Goal: Check status: Check status

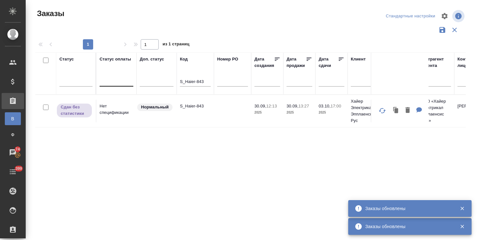
drag, startPoint x: 206, startPoint y: 80, endPoint x: 130, endPoint y: 78, distance: 75.6
paste input "JNJ-86"
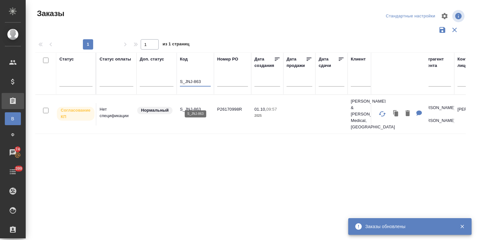
type input "S_JNJ-863"
click at [189, 106] on p "S_JNJ-863" at bounding box center [195, 109] width 31 height 6
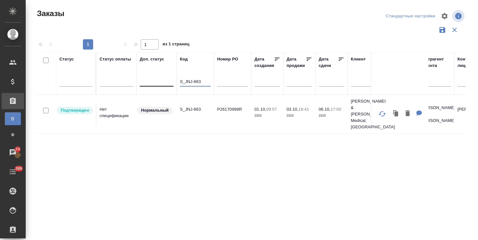
drag, startPoint x: 206, startPoint y: 81, endPoint x: 164, endPoint y: 77, distance: 42.3
click at [83, 80] on div at bounding box center [75, 79] width 33 height 9
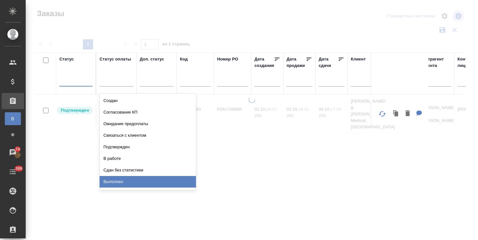
click at [129, 178] on div "Выполнен" at bounding box center [148, 182] width 96 height 12
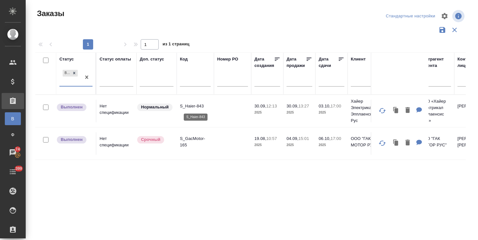
click at [194, 105] on p "S_Haier-843" at bounding box center [195, 106] width 31 height 6
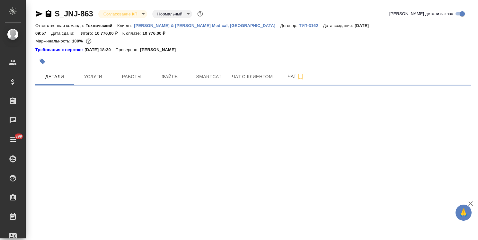
select select "RU"
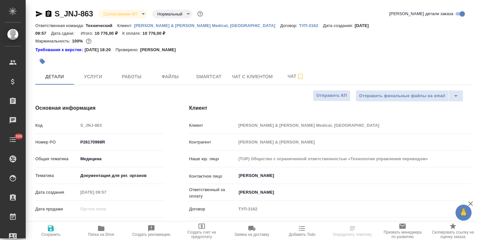
type textarea "x"
type input "[PERSON_NAME]"
type input "Комаров Роман"
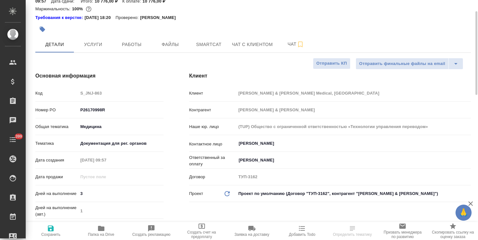
type textarea "x"
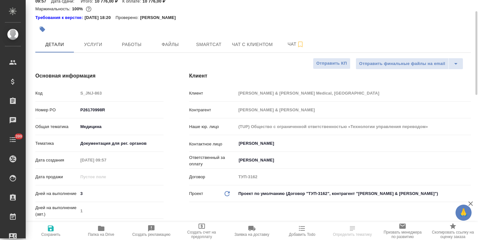
type textarea "x"
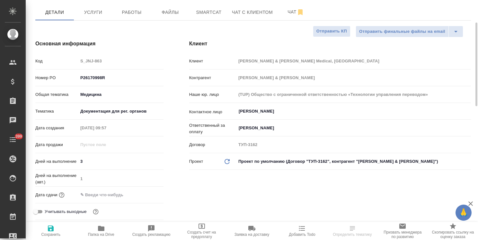
drag, startPoint x: 118, startPoint y: 189, endPoint x: 128, endPoint y: 185, distance: 11.1
click at [118, 190] on input "text" at bounding box center [106, 194] width 56 height 9
click at [148, 190] on icon "button" at bounding box center [145, 194] width 8 height 8
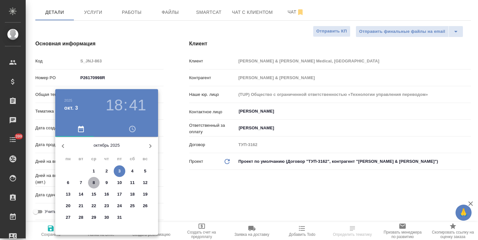
drag, startPoint x: 94, startPoint y: 183, endPoint x: 200, endPoint y: 183, distance: 106.1
click at [95, 183] on p "8" at bounding box center [94, 182] width 2 height 6
type input "08.10.2025 18:41"
type textarea "x"
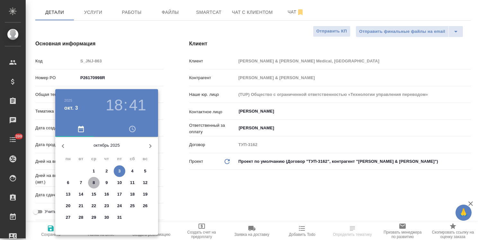
type textarea "x"
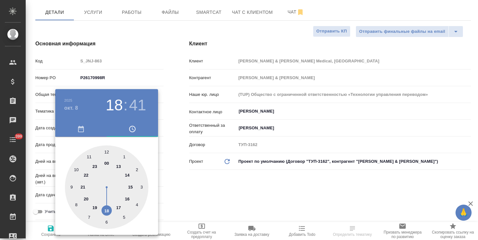
click at [212, 187] on div at bounding box center [239, 120] width 478 height 240
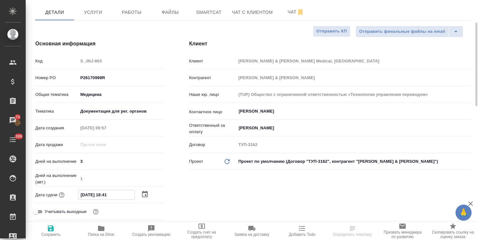
click at [104, 190] on input "08.10.2025 18:41" at bounding box center [106, 194] width 56 height 9
type input "08.10.2025 17:41"
type textarea "x"
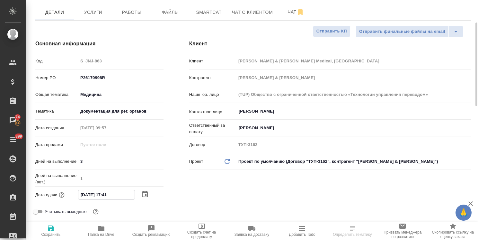
drag, startPoint x: 114, startPoint y: 187, endPoint x: 109, endPoint y: 187, distance: 5.5
click at [109, 190] on input "08.10.2025 17:41" at bounding box center [106, 194] width 56 height 9
type input "08.10.2025 17:0_"
type textarea "x"
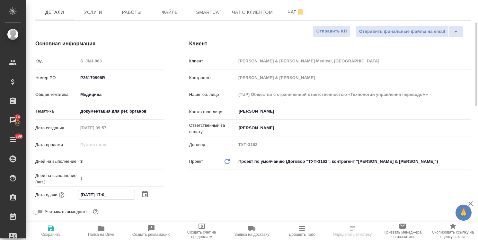
type textarea "x"
type input "08.10.2025 17:00"
type textarea "x"
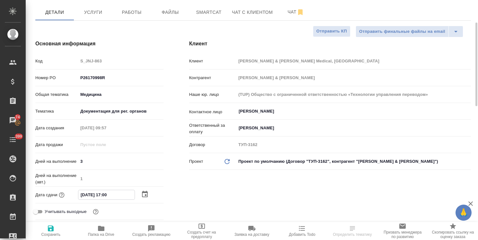
type input "08.10.2025 17:00"
click at [45, 231] on span "Сохранить" at bounding box center [51, 230] width 42 height 12
type textarea "x"
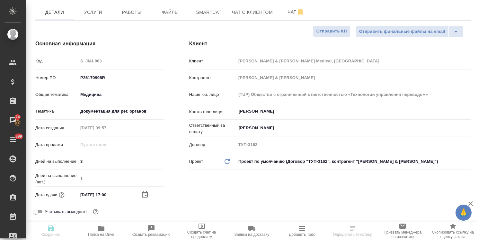
type textarea "x"
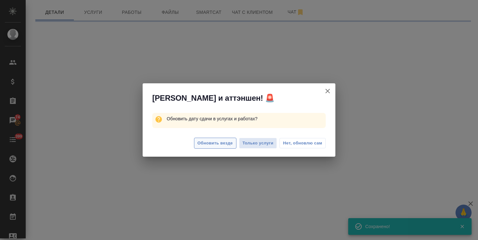
select select "RU"
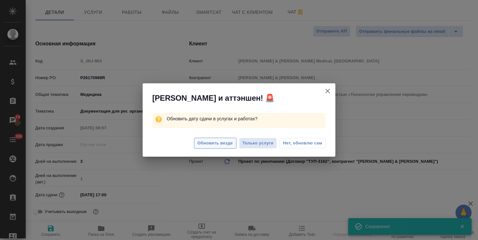
type textarea "x"
click at [226, 143] on span "Обновить везде" at bounding box center [215, 143] width 35 height 7
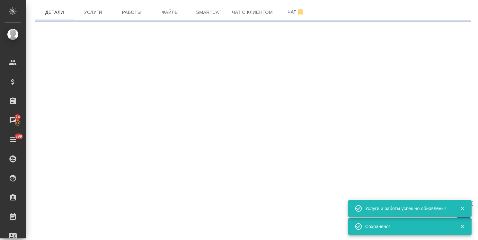
select select "RU"
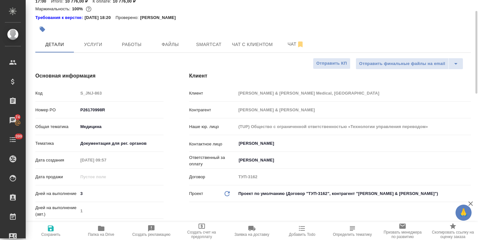
scroll to position [0, 0]
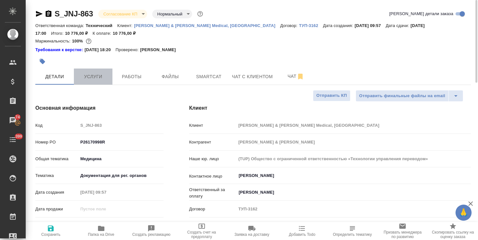
click at [103, 80] on button "Услуги" at bounding box center [93, 76] width 39 height 16
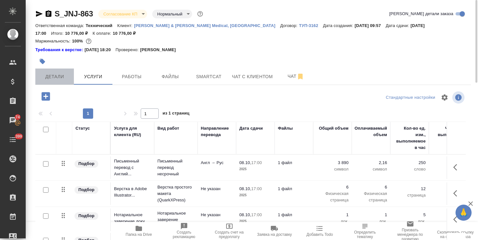
click at [57, 77] on span "Детали" at bounding box center [54, 77] width 31 height 8
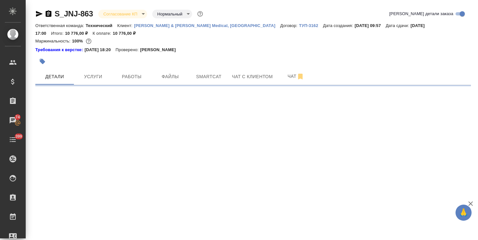
select select "RU"
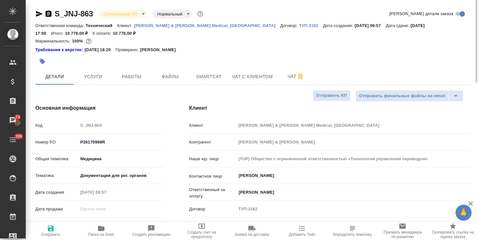
type textarea "x"
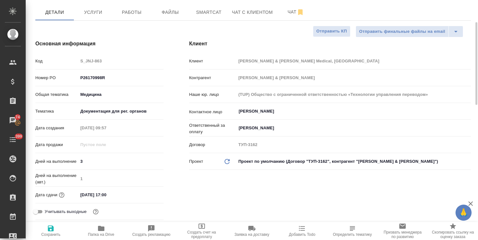
scroll to position [96, 0]
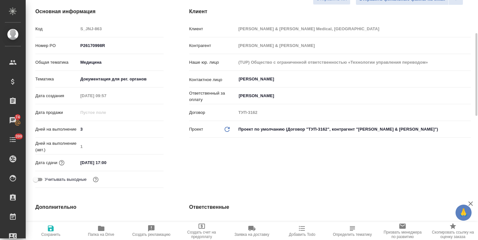
click at [118, 163] on input "08.10.2025 17:00" at bounding box center [106, 162] width 56 height 9
click at [144, 161] on icon "button" at bounding box center [145, 162] width 8 height 8
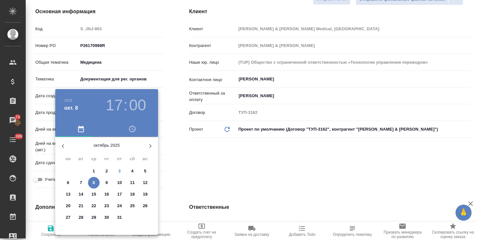
click at [70, 183] on span "6" at bounding box center [68, 182] width 12 height 6
type input "06.10.2025 17:00"
type textarea "x"
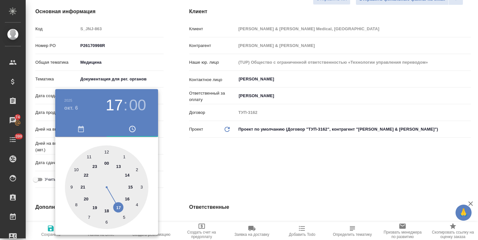
click at [192, 162] on div at bounding box center [239, 120] width 478 height 240
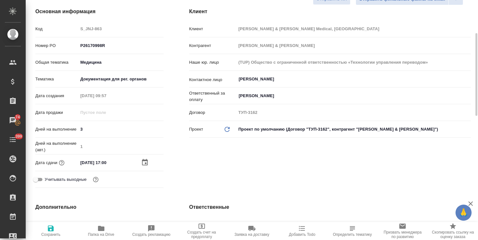
click at [55, 231] on span "Сохранить" at bounding box center [51, 230] width 42 height 12
type textarea "x"
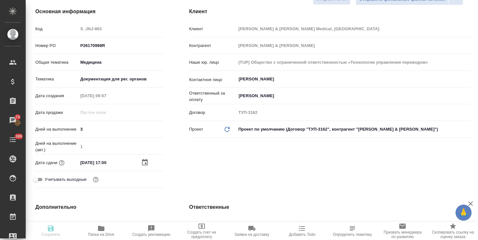
type textarea "x"
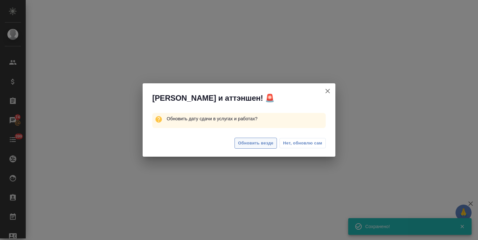
select select "RU"
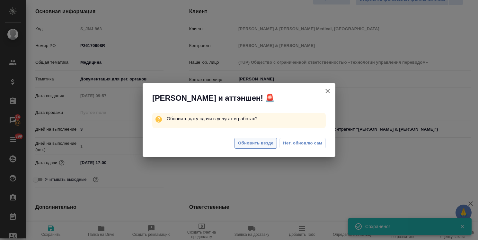
type textarea "x"
click at [260, 143] on span "Обновить везде" at bounding box center [255, 143] width 35 height 7
type textarea "x"
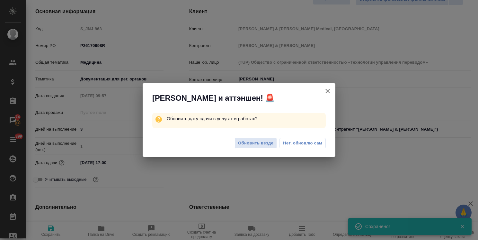
type textarea "x"
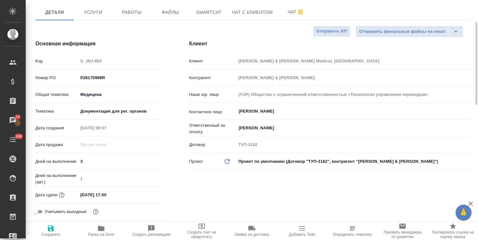
scroll to position [0, 0]
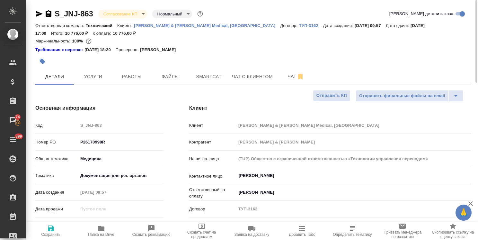
click at [121, 14] on body "🙏 .cls-1 fill:#fff; AWATERA Usmanova Olga Клиенты Спецификации Заказы 74 Чаты 3…" at bounding box center [239, 120] width 478 height 240
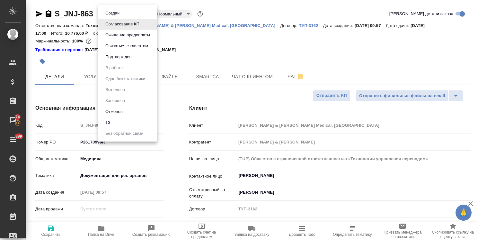
click at [121, 55] on button "Подтвержден" at bounding box center [119, 56] width 30 height 7
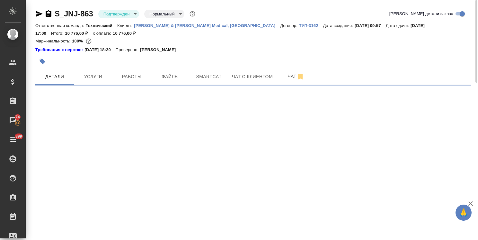
select select "RU"
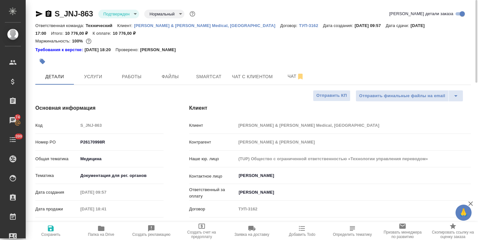
type textarea "x"
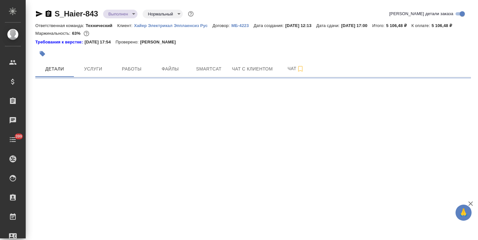
click at [124, 12] on body "🙏 .cls-1 fill:#fff; AWATERA Usmanova Olga Клиенты Спецификации Заказы Чаты 399 …" at bounding box center [239, 120] width 478 height 240
select select "RU"
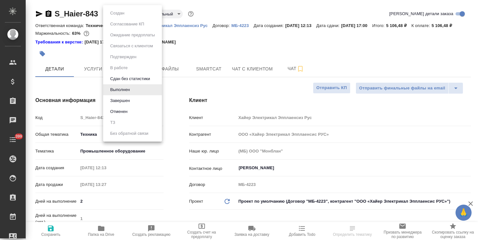
type textarea "x"
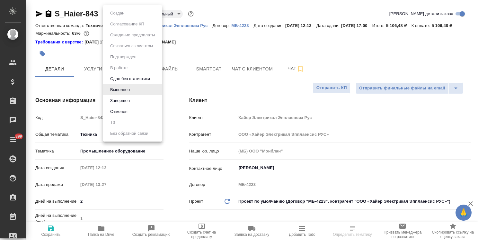
type textarea "x"
click at [126, 100] on button "Завершен" at bounding box center [119, 100] width 23 height 7
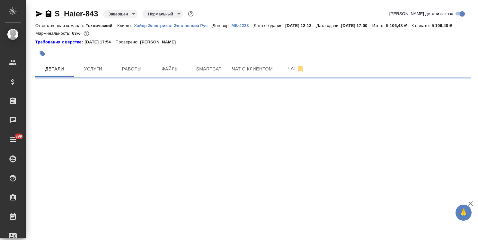
select select "RU"
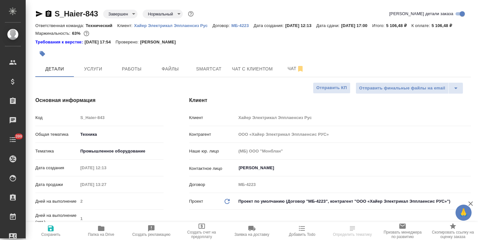
type textarea "x"
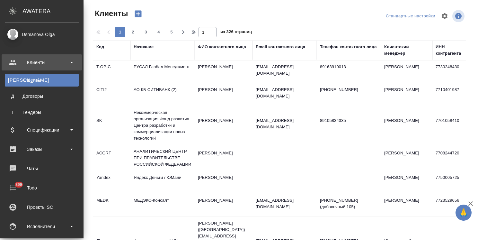
select select "RU"
drag, startPoint x: 0, startPoint y: 0, endPoint x: 43, endPoint y: 168, distance: 173.9
click at [44, 168] on div "Чаты" at bounding box center [42, 169] width 74 height 10
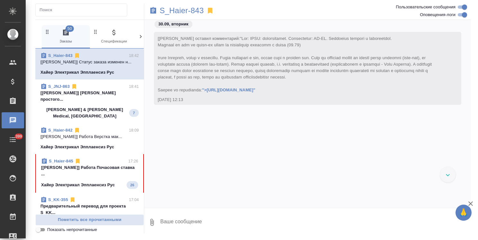
scroll to position [15202, 0]
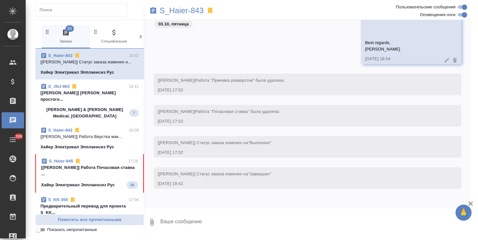
click at [70, 164] on p "[Белякова Юлия] Работа Почасовая ставка ..." at bounding box center [89, 170] width 97 height 13
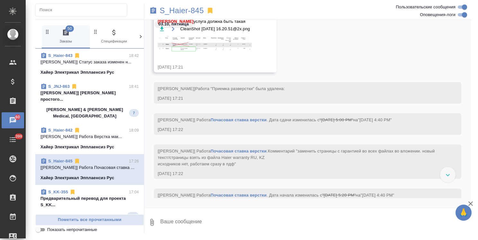
scroll to position [2697, 0]
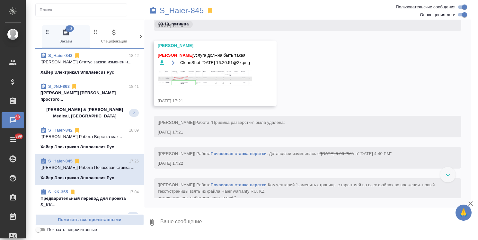
click at [204, 80] on img at bounding box center [206, 78] width 96 height 17
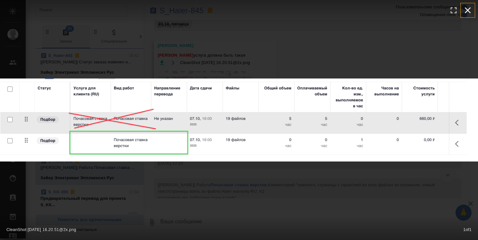
click at [468, 9] on icon "button" at bounding box center [468, 10] width 10 height 10
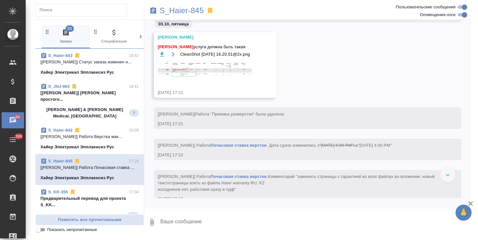
scroll to position [2683, 0]
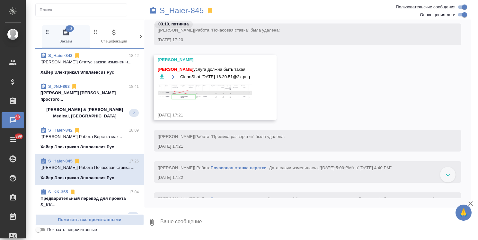
click at [224, 93] on img at bounding box center [206, 92] width 96 height 17
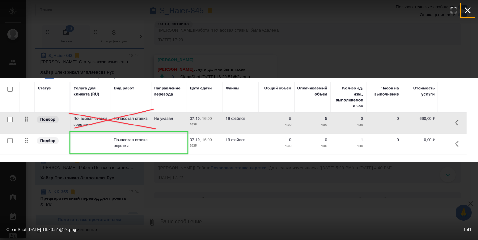
click at [465, 10] on icon "button" at bounding box center [468, 10] width 10 height 10
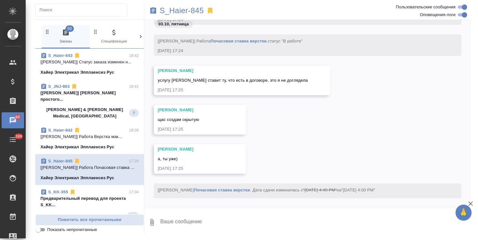
scroll to position [3395, 0]
